Goal: Task Accomplishment & Management: Use online tool/utility

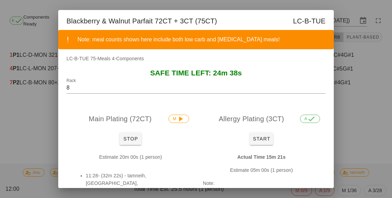
scroll to position [1, 0]
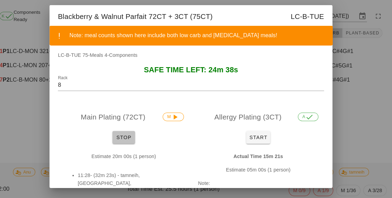
click at [128, 135] on button "Stop" at bounding box center [131, 139] width 22 height 12
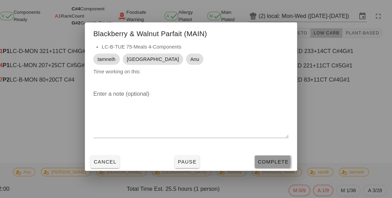
click at [284, 162] on span "Complete" at bounding box center [276, 163] width 30 height 6
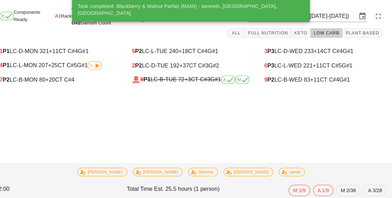
click at [281, 24] on input "local: Mon-Wed ([DATE]-[DATE])" at bounding box center [314, 20] width 88 height 11
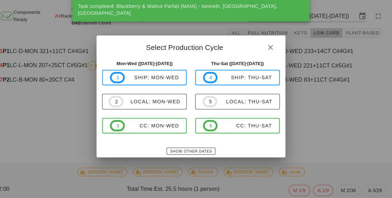
click at [334, 117] on div at bounding box center [196, 99] width 392 height 198
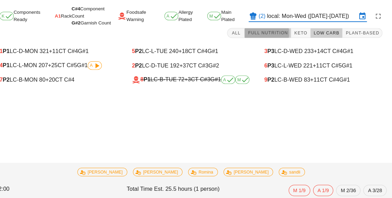
click at [270, 32] on button "Full Nutrition" at bounding box center [271, 37] width 45 height 10
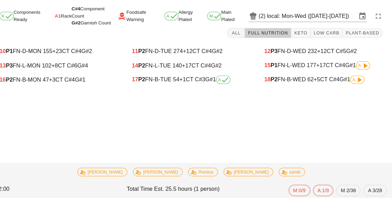
click at [192, 81] on div "17 P2 FN-B-TUE 54 +1 CT C#3 G#1 A" at bounding box center [196, 83] width 115 height 8
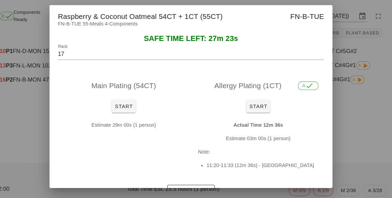
click at [130, 94] on div "Main Plating (54CT)" at bounding box center [131, 89] width 128 height 22
click at [131, 102] on button "Start" at bounding box center [130, 108] width 23 height 12
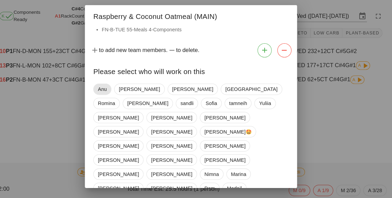
click at [104, 87] on span "Anu" at bounding box center [110, 92] width 18 height 11
click at [229, 87] on span "[GEOGRAPHIC_DATA]" at bounding box center [254, 92] width 51 height 10
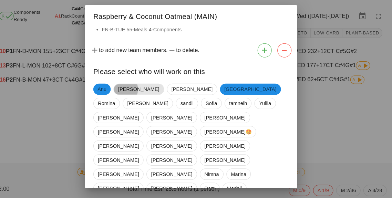
click at [139, 96] on span "[PERSON_NAME]" at bounding box center [145, 92] width 40 height 10
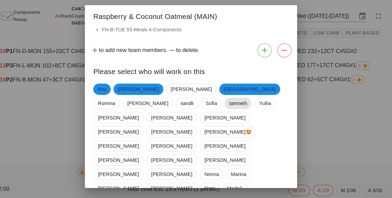
click at [233, 102] on span "tamneih" at bounding box center [242, 106] width 18 height 10
click at [136, 88] on span "[PERSON_NAME]" at bounding box center [145, 92] width 40 height 11
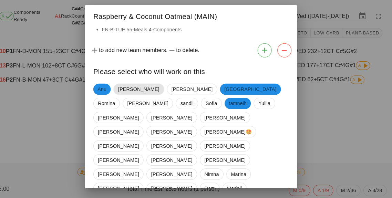
scroll to position [19, 0]
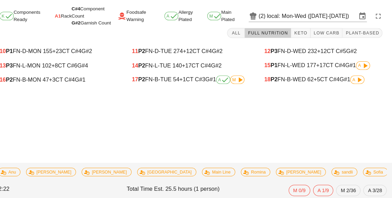
click at [240, 84] on span "M" at bounding box center [242, 83] width 10 height 4
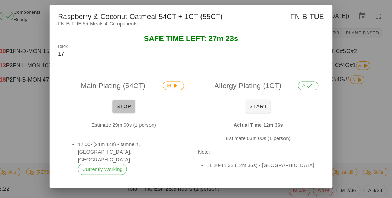
click at [127, 107] on span "Stop" at bounding box center [130, 109] width 17 height 6
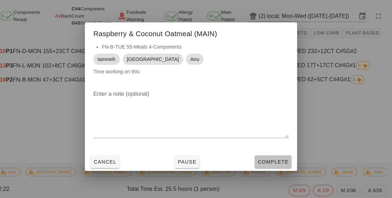
click at [282, 163] on span "Complete" at bounding box center [276, 163] width 30 height 6
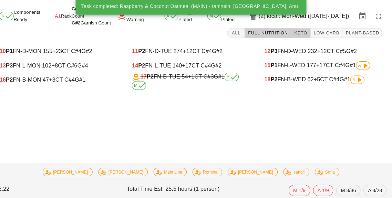
click at [304, 36] on span "Keto" at bounding box center [303, 37] width 13 height 5
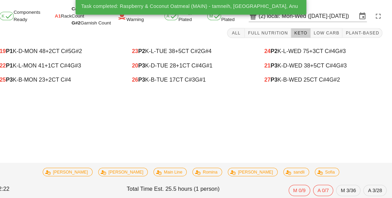
click at [184, 84] on div "26 P3 K-B-TUE 17 CT C#3 G#1" at bounding box center [196, 83] width 115 height 6
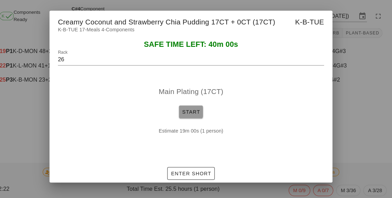
click at [195, 113] on span "Start" at bounding box center [196, 114] width 18 height 6
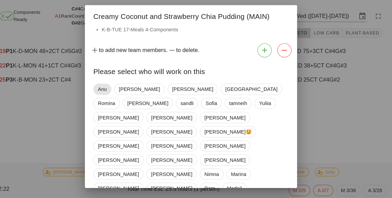
click at [108, 93] on span "Anu" at bounding box center [109, 92] width 9 height 10
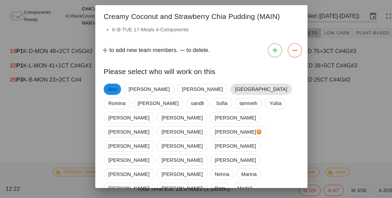
click at [229, 90] on span "[GEOGRAPHIC_DATA]" at bounding box center [254, 92] width 51 height 10
click at [139, 111] on div "Anu [PERSON_NAME] iran [PERSON_NAME] [PERSON_NAME] [PERSON_NAME] [PERSON_NAME] …" at bounding box center [196, 175] width 190 height 182
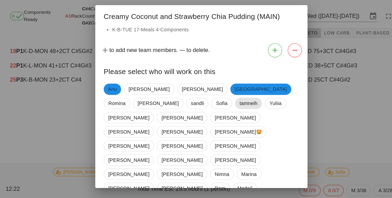
click at [233, 105] on span "tamneih" at bounding box center [242, 106] width 18 height 10
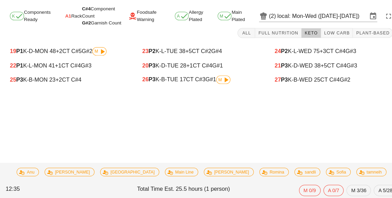
click at [215, 85] on span "M" at bounding box center [218, 83] width 10 height 4
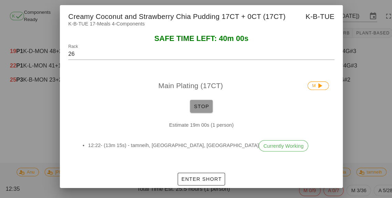
click at [190, 108] on span "Stop" at bounding box center [196, 109] width 17 height 6
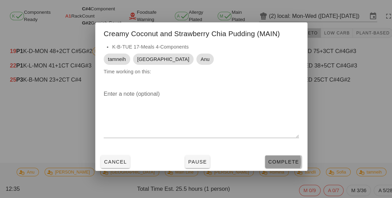
click at [280, 157] on button "Complete" at bounding box center [276, 163] width 36 height 12
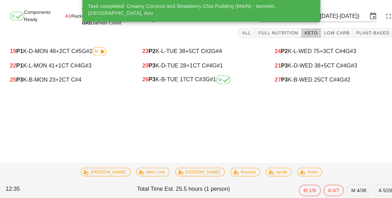
click at [365, 25] on div "(2) local: Mon-Wed ([DATE]-[DATE])" at bounding box center [309, 20] width 115 height 11
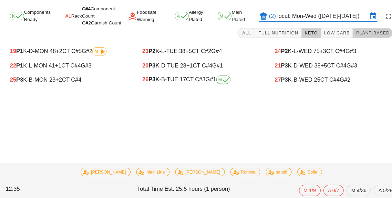
click at [366, 39] on button "Plant-Based" at bounding box center [363, 37] width 39 height 10
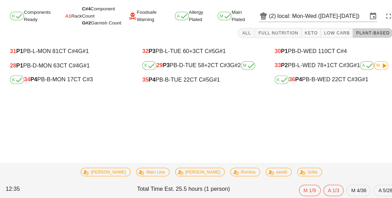
click at [74, 84] on div "K 34 P4 PB-B-MON 17 CT C#3" at bounding box center [67, 83] width 115 height 8
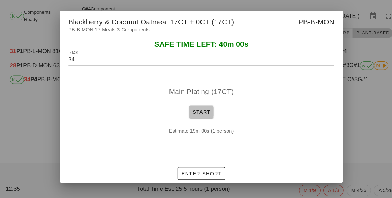
scroll to position [11, 0]
click at [196, 113] on span "Start" at bounding box center [196, 114] width 18 height 6
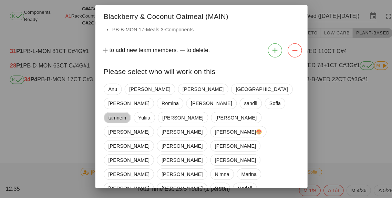
scroll to position [19, 0]
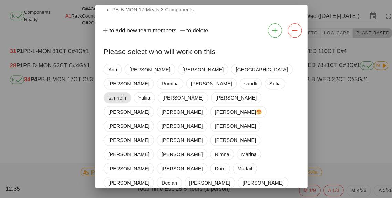
click at [128, 95] on span "tamneih" at bounding box center [114, 100] width 27 height 11
click at [107, 77] on span "Anu" at bounding box center [109, 73] width 9 height 10
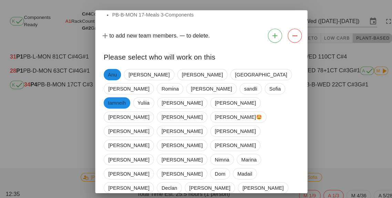
scroll to position [0, 0]
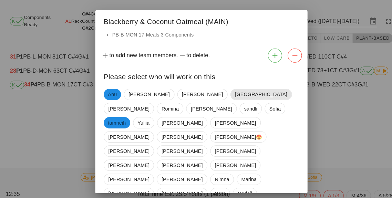
click at [229, 97] on span "[GEOGRAPHIC_DATA]" at bounding box center [254, 92] width 51 height 10
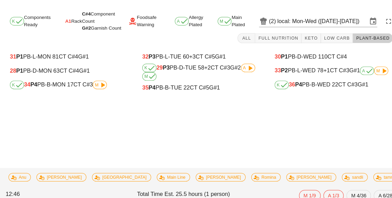
click at [95, 85] on span "M" at bounding box center [97, 83] width 10 height 4
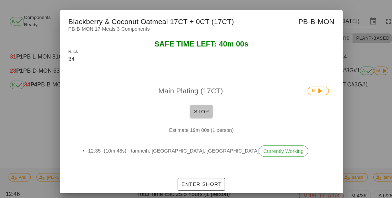
click at [198, 111] on span "Stop" at bounding box center [196, 109] width 17 height 6
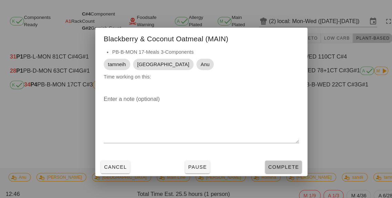
click at [280, 169] on button "Complete" at bounding box center [276, 163] width 36 height 12
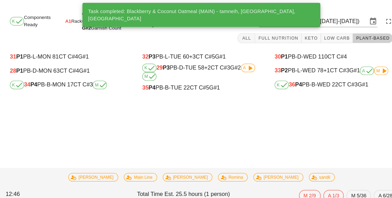
click at [319, 79] on div "K 36 P4 PB-B-WED 22 CT C#3 G#1" at bounding box center [325, 83] width 115 height 8
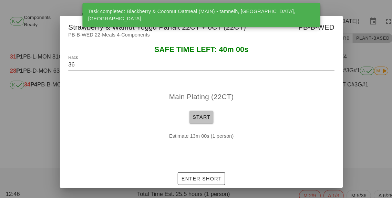
click at [194, 120] on button "Start" at bounding box center [195, 114] width 23 height 12
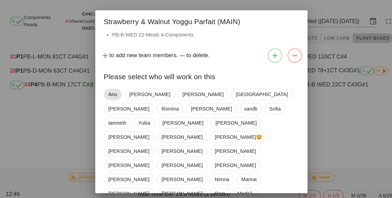
click at [106, 98] on span "Anu" at bounding box center [110, 92] width 18 height 11
click at [224, 98] on span "[GEOGRAPHIC_DATA]" at bounding box center [254, 92] width 60 height 11
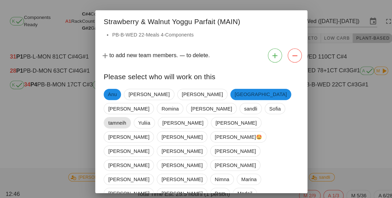
click at [123, 119] on span "tamneih" at bounding box center [114, 119] width 18 height 10
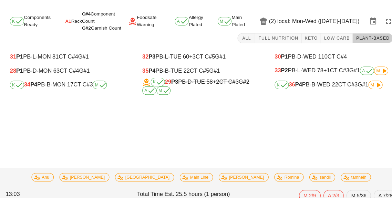
click at [365, 88] on div "K 36 P4 PB-B-WED 22 CT C#3 G#1 M" at bounding box center [325, 83] width 126 height 14
click at [362, 85] on span "M" at bounding box center [366, 83] width 10 height 4
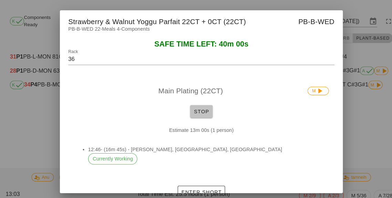
click at [204, 111] on span "Stop" at bounding box center [196, 109] width 17 height 6
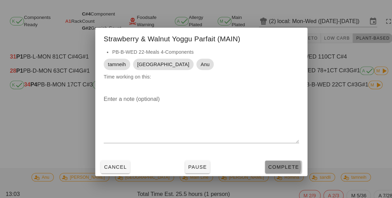
click at [279, 165] on span "Complete" at bounding box center [276, 163] width 30 height 6
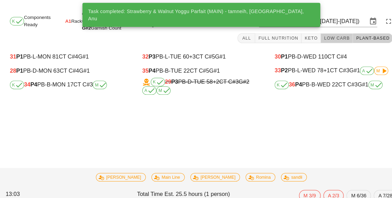
click at [331, 40] on button "Low Carb" at bounding box center [328, 37] width 31 height 10
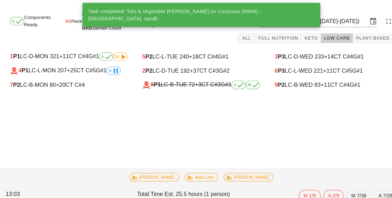
click at [297, 85] on div "9 P2 LC-B-WED 83 +11 CT C#4 G#1" at bounding box center [325, 83] width 115 height 6
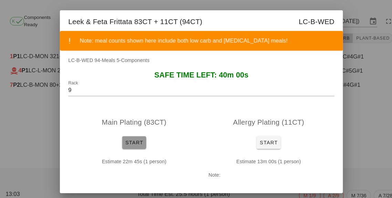
click at [131, 142] on span "Start" at bounding box center [131, 139] width 18 height 6
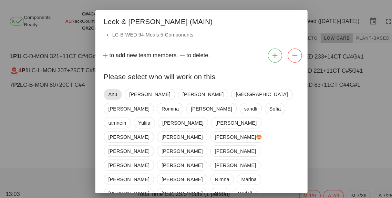
click at [113, 97] on span "Anu" at bounding box center [109, 92] width 9 height 10
click at [229, 97] on span "[GEOGRAPHIC_DATA]" at bounding box center [254, 92] width 51 height 10
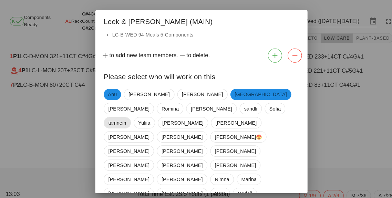
click at [123, 120] on span "tamneih" at bounding box center [114, 119] width 18 height 10
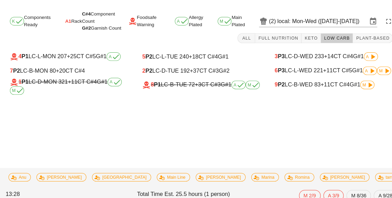
click at [355, 81] on span "M" at bounding box center [358, 83] width 10 height 4
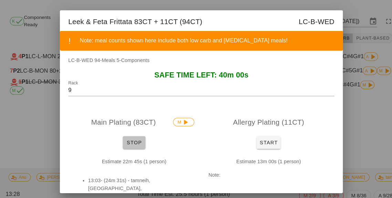
click at [135, 138] on span "Stop" at bounding box center [130, 139] width 17 height 6
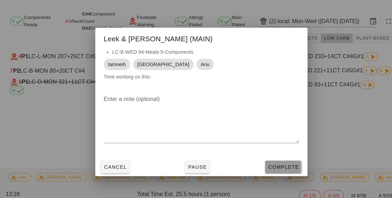
click at [275, 169] on button "Complete" at bounding box center [276, 163] width 36 height 12
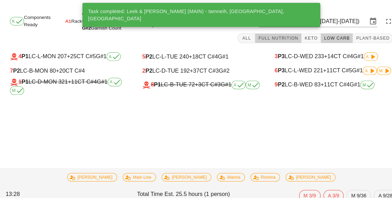
click at [274, 33] on button "Full Nutrition" at bounding box center [271, 37] width 45 height 10
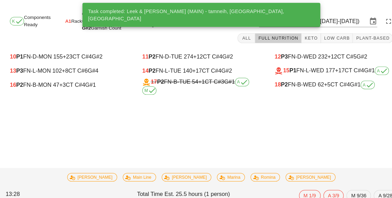
click at [70, 79] on div "16 P2 FN-B-MON 47 +3 CT C#4 G#1" at bounding box center [67, 83] width 126 height 14
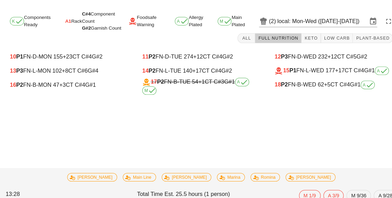
click at [52, 77] on div "16 P2 FN-B-MON 47 +3 CT C#4 G#1" at bounding box center [67, 83] width 126 height 14
click at [86, 84] on span "G#1" at bounding box center [88, 83] width 10 height 6
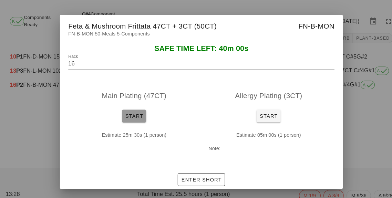
click at [126, 116] on span "Start" at bounding box center [131, 113] width 18 height 6
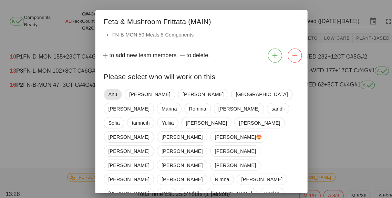
click at [113, 97] on span "Anu" at bounding box center [109, 92] width 9 height 10
click at [229, 97] on span "[GEOGRAPHIC_DATA]" at bounding box center [254, 92] width 51 height 10
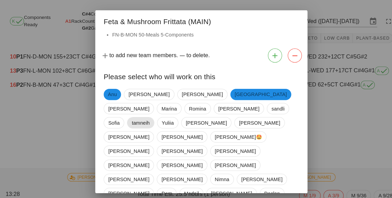
click at [146, 114] on span "tamneih" at bounding box center [137, 119] width 18 height 10
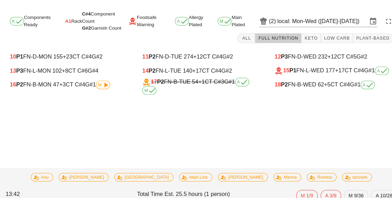
click at [98, 89] on div "16 P2 FN-B-MON 47 +3 CT C#4 G#1 M" at bounding box center [67, 83] width 126 height 14
click at [102, 89] on div "16 P2 FN-B-MON 47 +3 CT C#4 G#1 M" at bounding box center [67, 83] width 126 height 14
click at [107, 86] on icon at bounding box center [103, 83] width 8 height 8
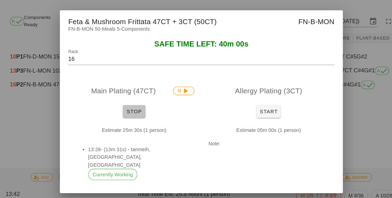
click at [126, 115] on button "Stop" at bounding box center [131, 108] width 22 height 12
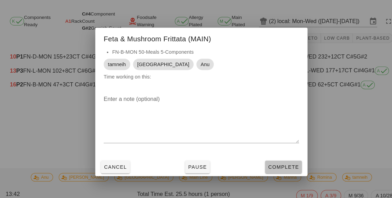
click at [271, 169] on button "Complete" at bounding box center [276, 163] width 36 height 12
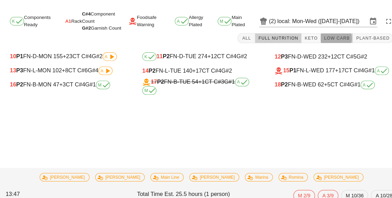
click at [325, 38] on span "Low Carb" at bounding box center [328, 37] width 26 height 5
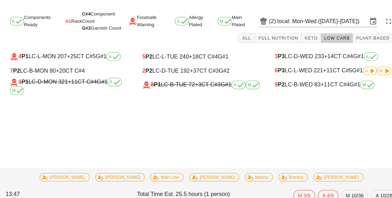
click at [306, 86] on div "9 P2 LC-B-WED 83 +11 CT C#4 G#1 M" at bounding box center [325, 83] width 115 height 8
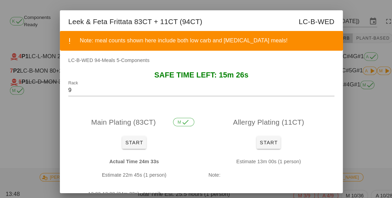
click at [348, 166] on div at bounding box center [196, 99] width 392 height 198
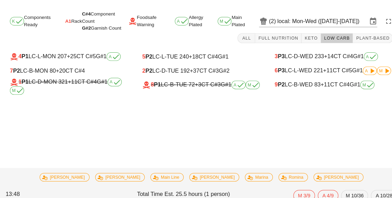
click at [48, 78] on div "1 P1 LC-D-MON 321 +11 CT C#4 G#1 A M" at bounding box center [67, 84] width 115 height 17
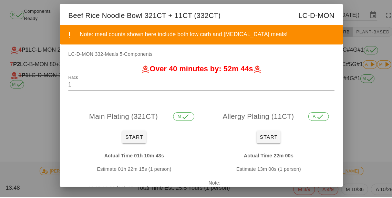
click at [351, 164] on div at bounding box center [196, 99] width 392 height 198
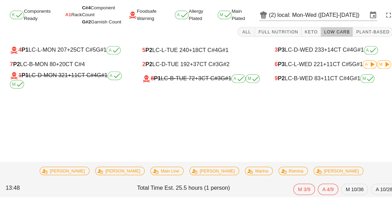
click at [53, 70] on div "7 P2 LC-B-MON 80 +20 CT C#4" at bounding box center [67, 69] width 115 height 6
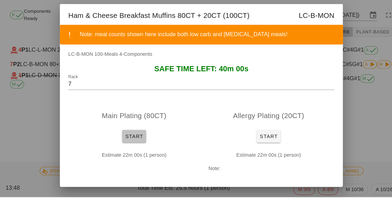
click at [135, 145] on button "Start" at bounding box center [130, 139] width 23 height 12
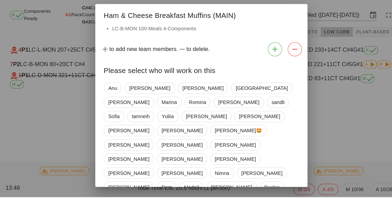
click at [184, 84] on div "Please select who will work on this" at bounding box center [196, 74] width 207 height 20
click at [230, 97] on span "[GEOGRAPHIC_DATA]" at bounding box center [255, 92] width 51 height 10
click at [229, 98] on span "[GEOGRAPHIC_DATA]" at bounding box center [254, 92] width 51 height 11
click at [230, 97] on span "[GEOGRAPHIC_DATA]" at bounding box center [255, 92] width 51 height 10
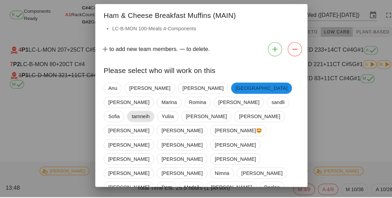
click at [146, 114] on span "tamneih" at bounding box center [137, 119] width 18 height 10
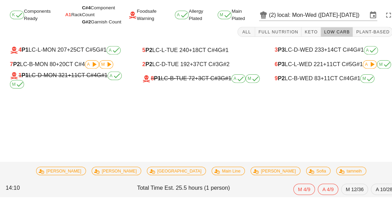
click at [100, 68] on span "M" at bounding box center [104, 69] width 10 height 4
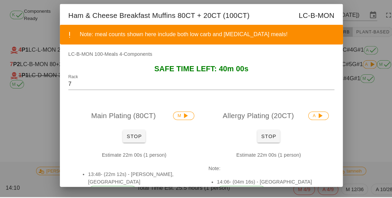
click at [352, 174] on div at bounding box center [196, 99] width 392 height 198
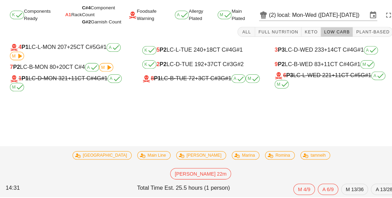
click at [50, 69] on div "7 P2 LC-B-MON 80 +20 CT C#4 A M" at bounding box center [67, 72] width 115 height 8
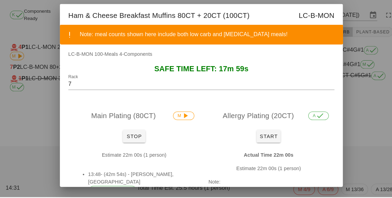
scroll to position [7, 0]
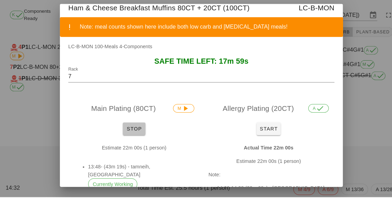
click at [123, 130] on button "Stop" at bounding box center [131, 131] width 22 height 12
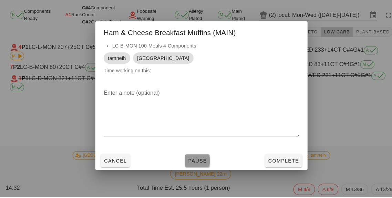
click at [195, 169] on button "Pause" at bounding box center [192, 163] width 24 height 12
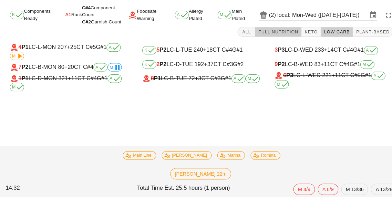
click at [276, 40] on button "Full Nutrition" at bounding box center [271, 37] width 45 height 10
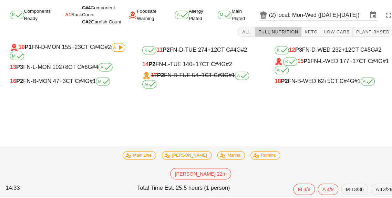
click at [315, 84] on div "18 P2 FN-B-WED 62 +5 CT C#4 G#1 A" at bounding box center [325, 85] width 115 height 8
type input "18"
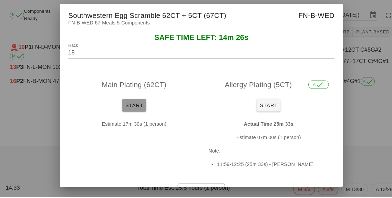
click at [128, 115] on button "Start" at bounding box center [130, 108] width 23 height 12
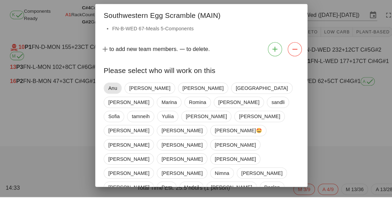
click at [110, 97] on span "Anu" at bounding box center [109, 92] width 9 height 10
click at [229, 97] on span "[GEOGRAPHIC_DATA]" at bounding box center [254, 92] width 51 height 10
